Goal: Task Accomplishment & Management: Manage account settings

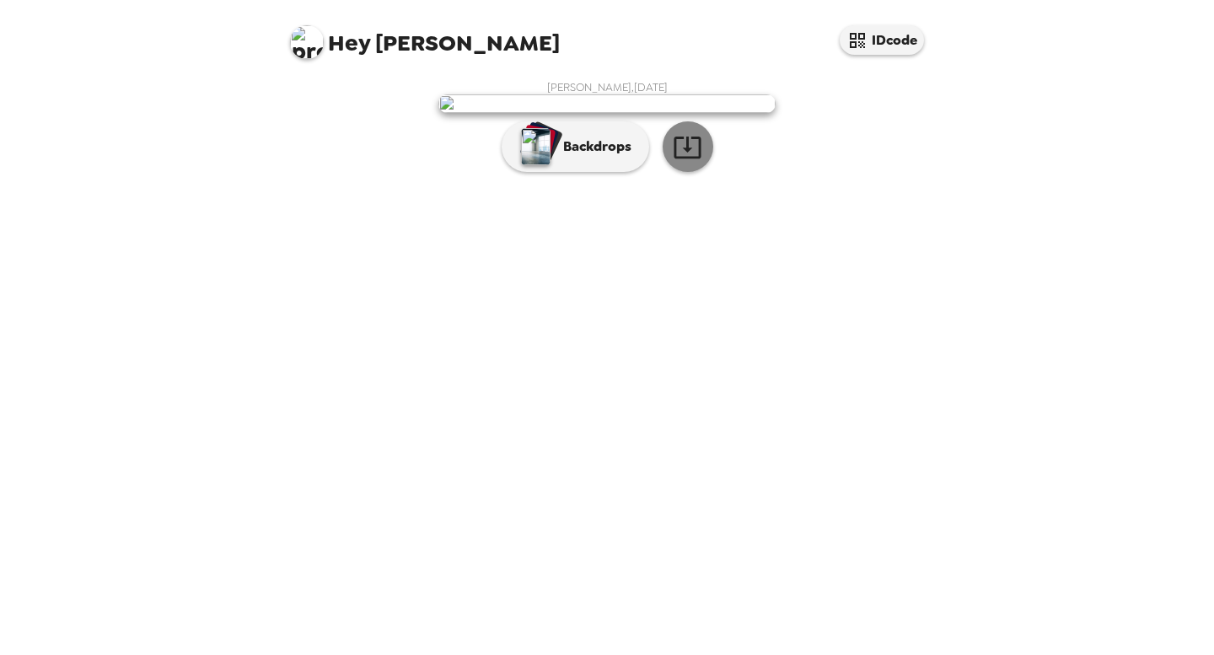
click at [706, 172] on button "button" at bounding box center [688, 146] width 51 height 51
click at [823, 180] on div "[PERSON_NAME] , [DATE] Backdrops" at bounding box center [607, 130] width 641 height 100
click at [682, 162] on icon "button" at bounding box center [688, 147] width 30 height 30
